Goal: Task Accomplishment & Management: Use online tool/utility

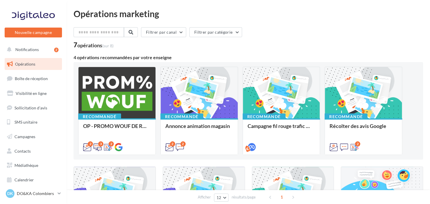
click at [29, 133] on link "Campagnes" at bounding box center [33, 136] width 60 height 12
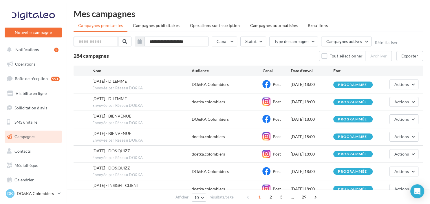
click at [99, 43] on input "text" at bounding box center [96, 42] width 45 height 10
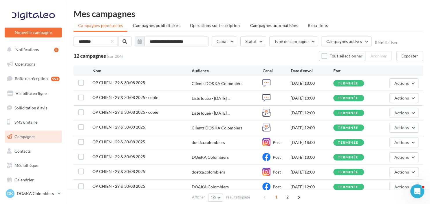
scroll to position [60, 0]
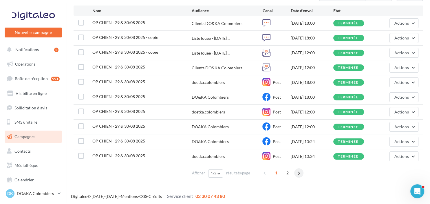
type input "********"
click at [298, 173] on span at bounding box center [298, 172] width 9 height 9
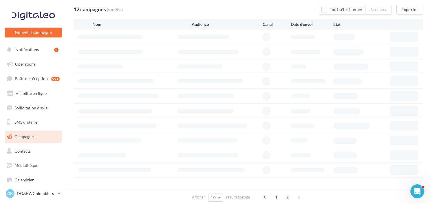
scroll to position [0, 0]
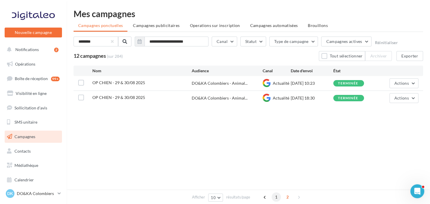
click at [278, 197] on span "1" at bounding box center [276, 196] width 9 height 9
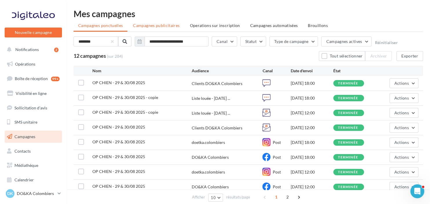
click at [173, 26] on span "Campagnes publicitaires" at bounding box center [156, 25] width 47 height 5
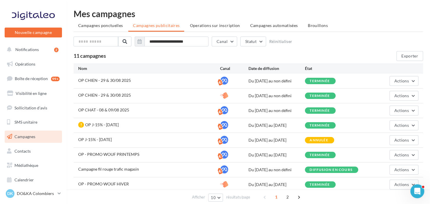
click at [224, 81] on icon at bounding box center [224, 81] width 8 height 8
click at [414, 82] on button "Actions" at bounding box center [404, 81] width 29 height 10
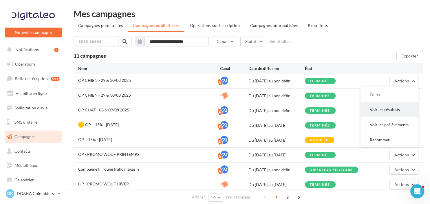
click at [383, 110] on button "Voir les résultats" at bounding box center [390, 109] width 58 height 15
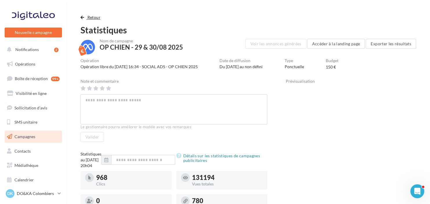
click at [82, 18] on span "button" at bounding box center [82, 17] width 3 height 4
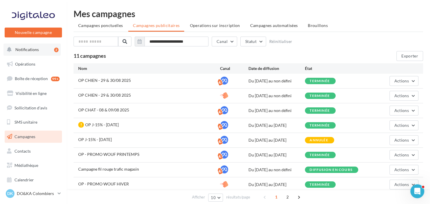
click at [32, 49] on span "Notifications" at bounding box center [26, 49] width 23 height 5
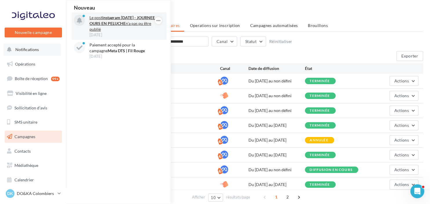
click at [106, 26] on p "Le post instagram [DATE] - JOURNEE OURS EN PELUCHE n'a pas pu être publié" at bounding box center [123, 23] width 67 height 17
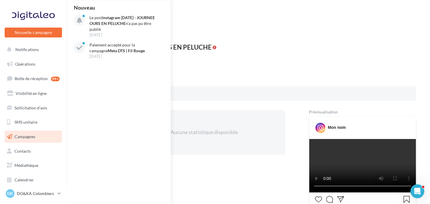
click at [386, 41] on div "Nom de campagne [DATE] - JOURNEE OURS EN PELUCHE" at bounding box center [249, 46] width 336 height 15
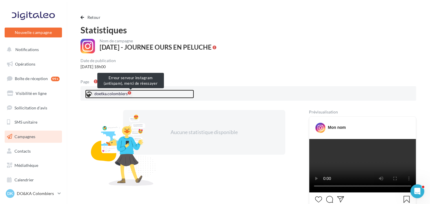
click at [130, 93] on span at bounding box center [129, 92] width 3 height 3
